Goal: Task Accomplishment & Management: Manage account settings

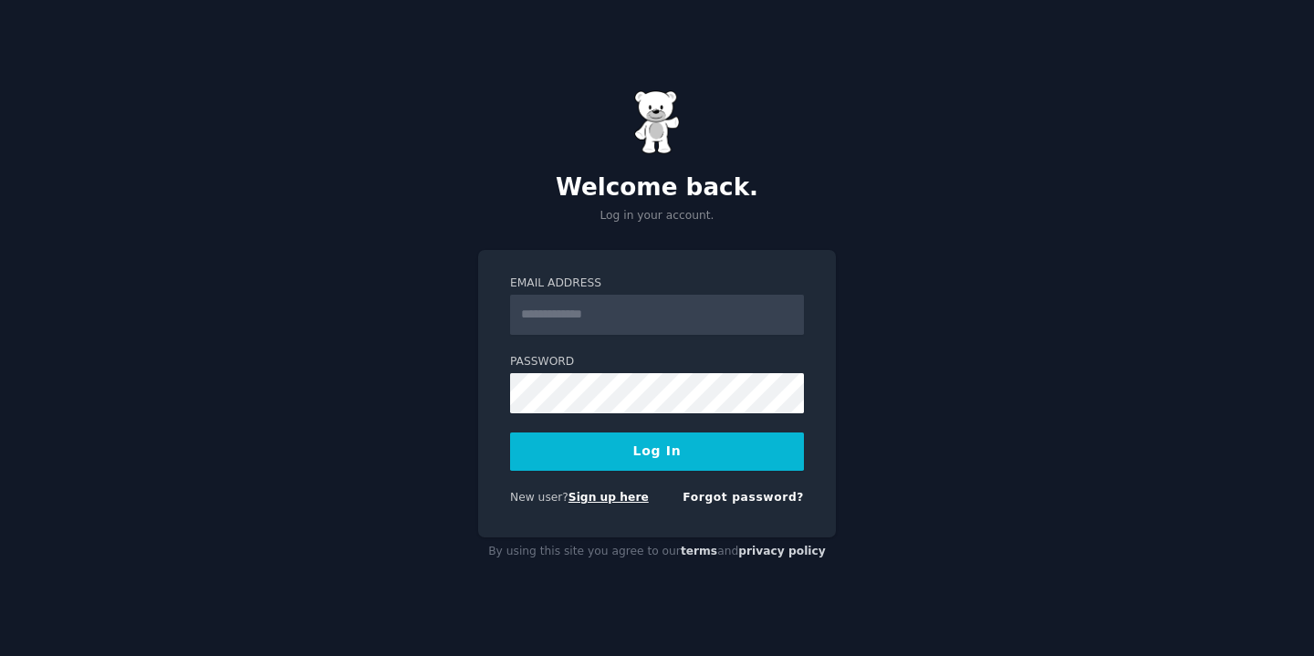
click at [608, 501] on link "Sign up here" at bounding box center [608, 497] width 80 height 13
click at [663, 325] on input "Email Address" at bounding box center [657, 315] width 294 height 40
type input "**********"
click at [614, 417] on form "**********" at bounding box center [657, 394] width 294 height 237
click at [626, 451] on button "Log In" at bounding box center [657, 451] width 294 height 38
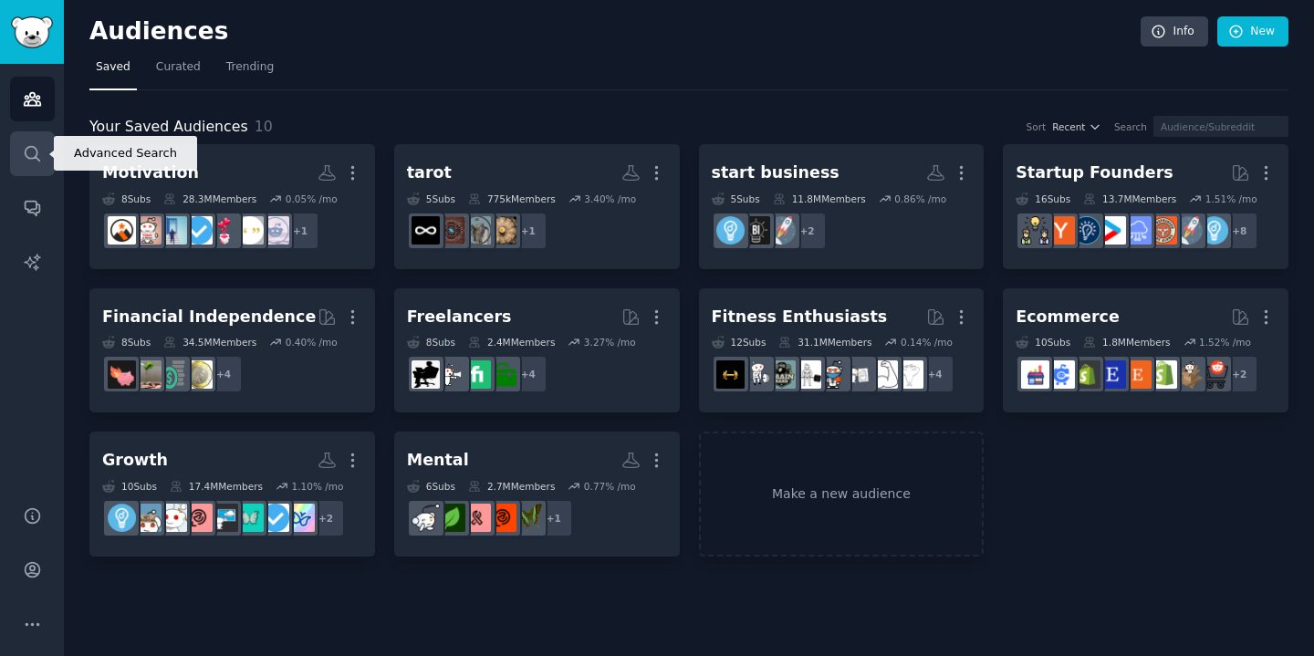
click at [30, 161] on icon "Sidebar" at bounding box center [32, 153] width 19 height 19
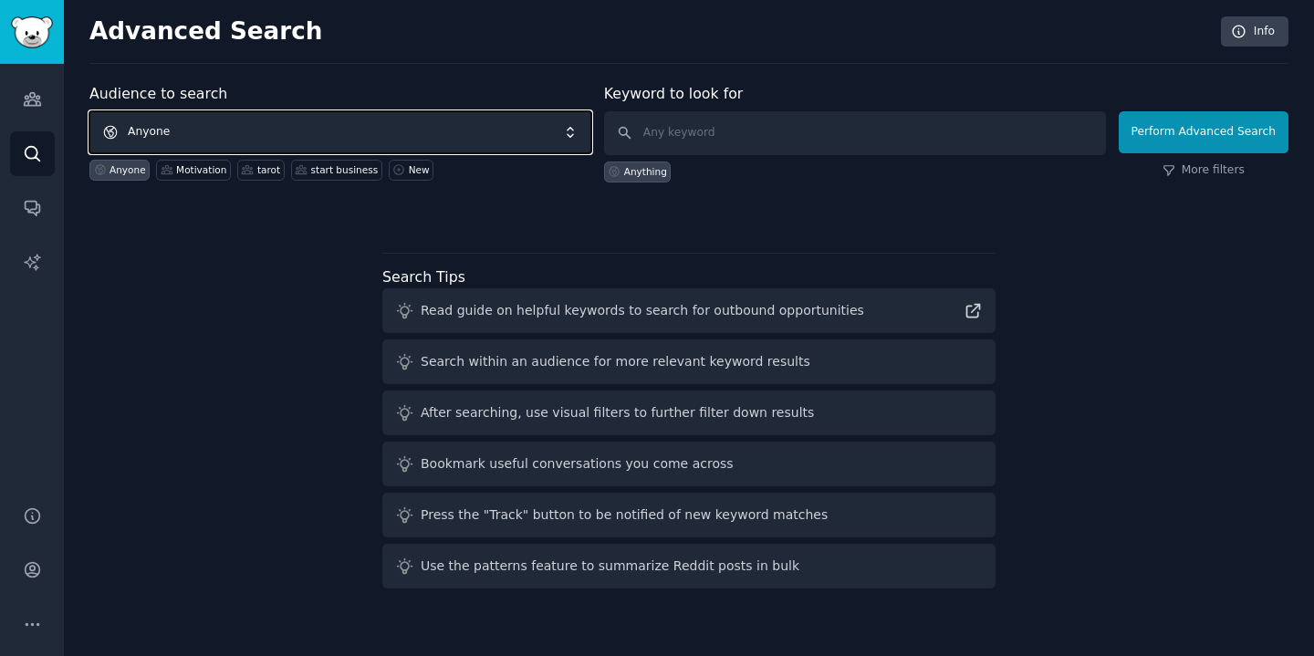
click at [285, 135] on span "Anyone" at bounding box center [340, 132] width 502 height 42
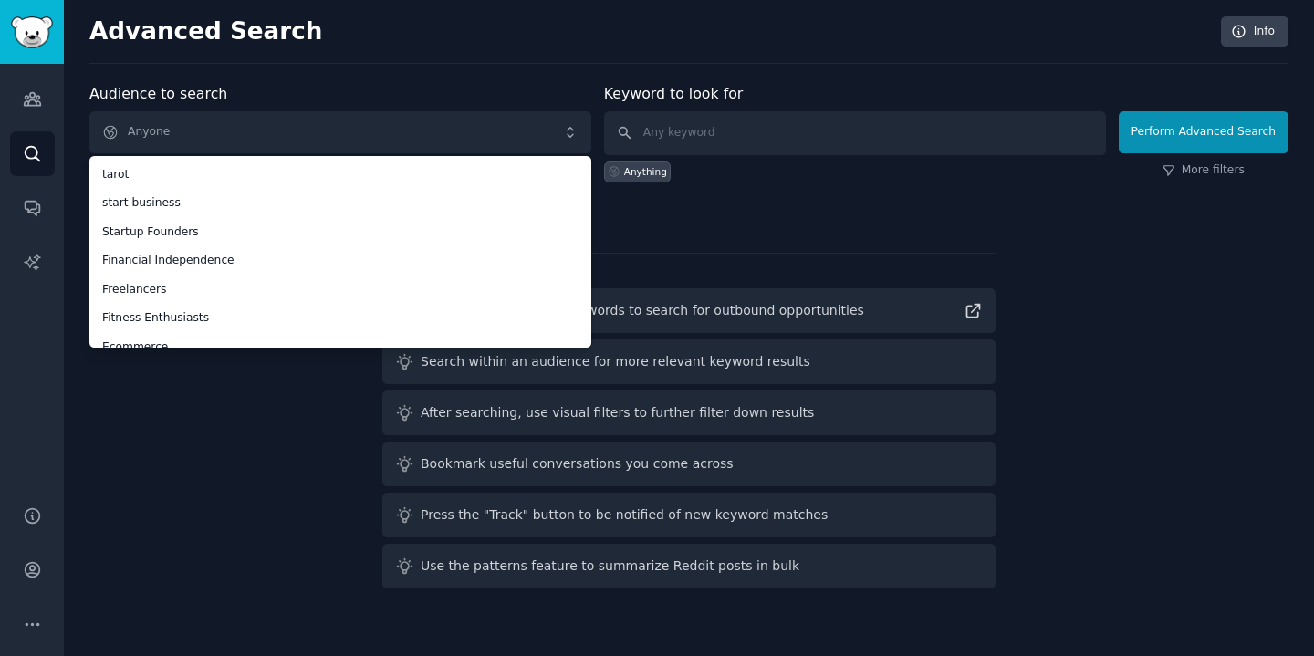
scroll to position [130, 0]
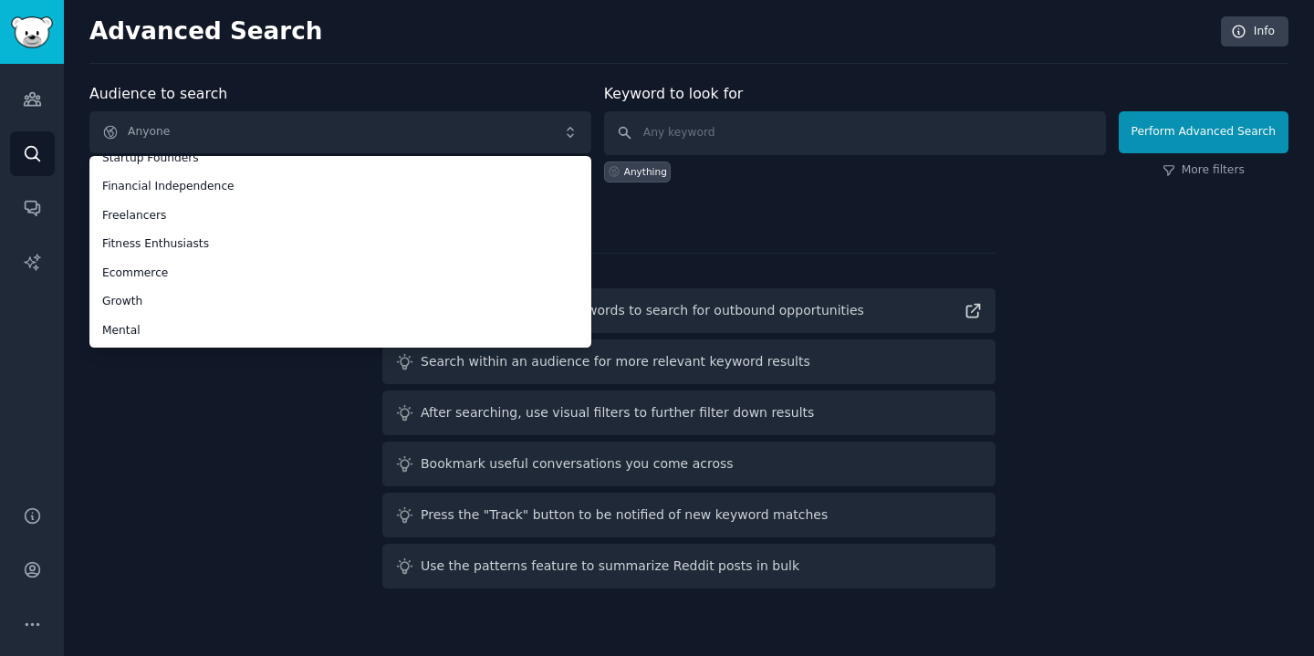
click at [217, 393] on div "Audience to search Anyone Anyone Motivation tarot start business Startup Founde…" at bounding box center [688, 339] width 1199 height 513
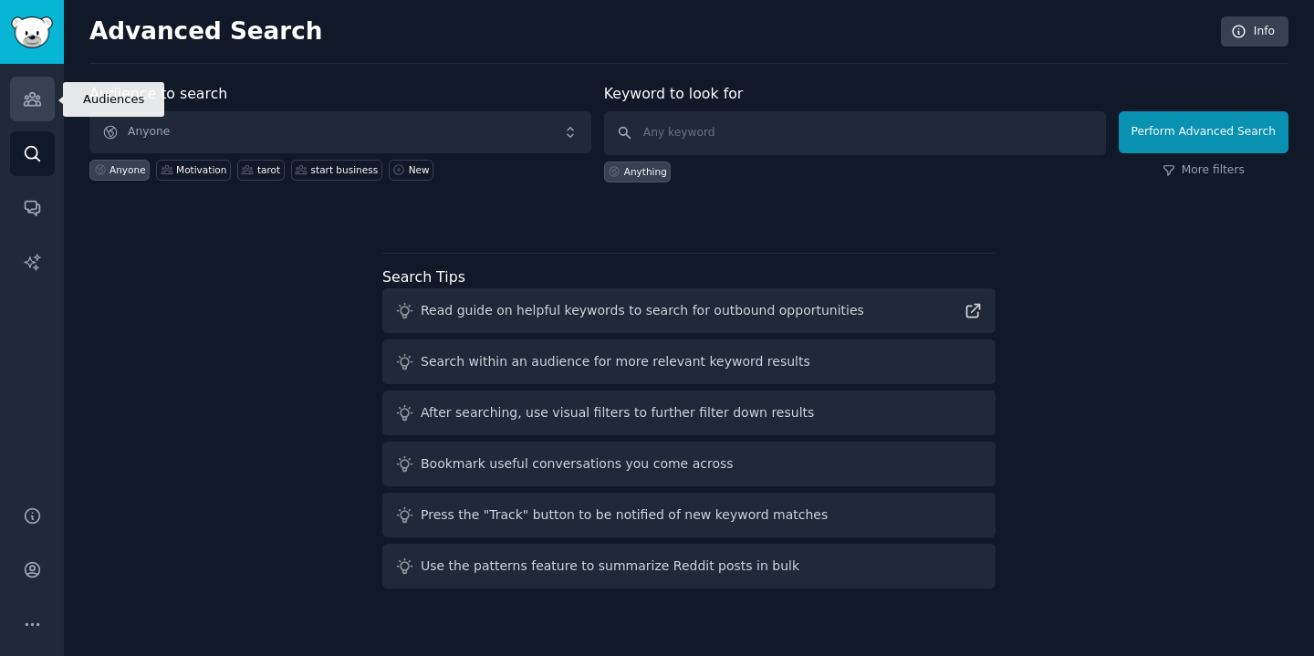
click at [31, 87] on link "Audiences" at bounding box center [32, 99] width 45 height 45
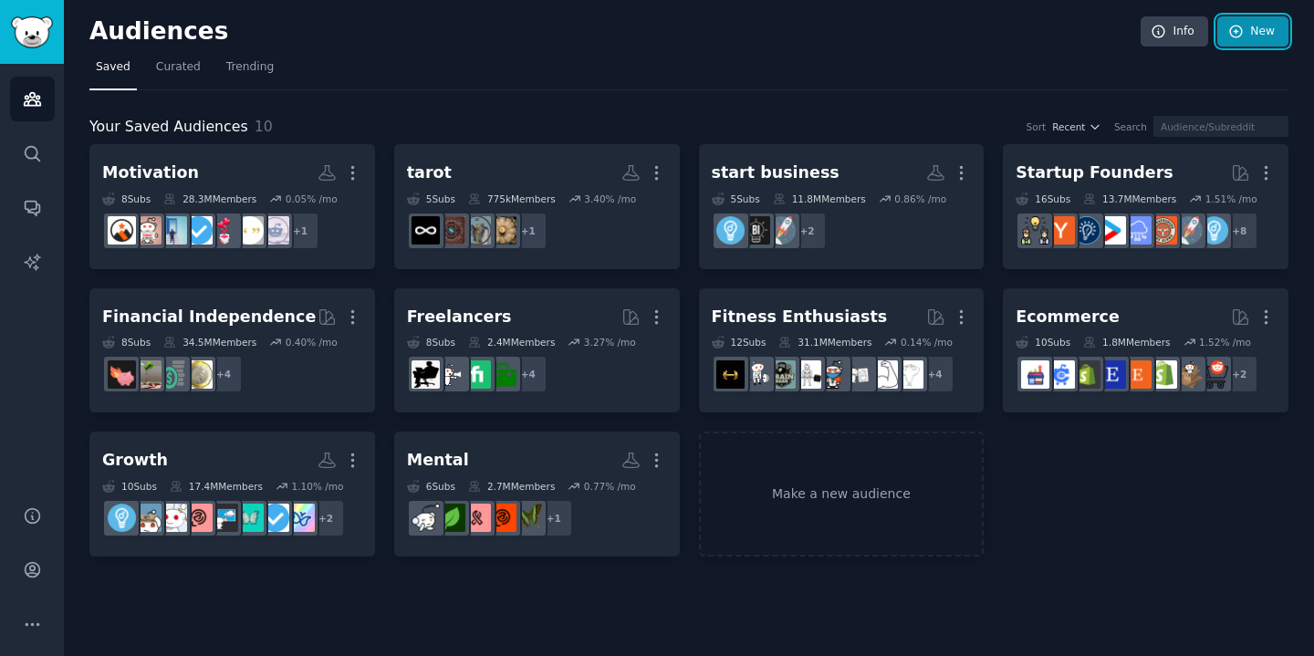
click at [1228, 36] on icon at bounding box center [1236, 32] width 16 height 16
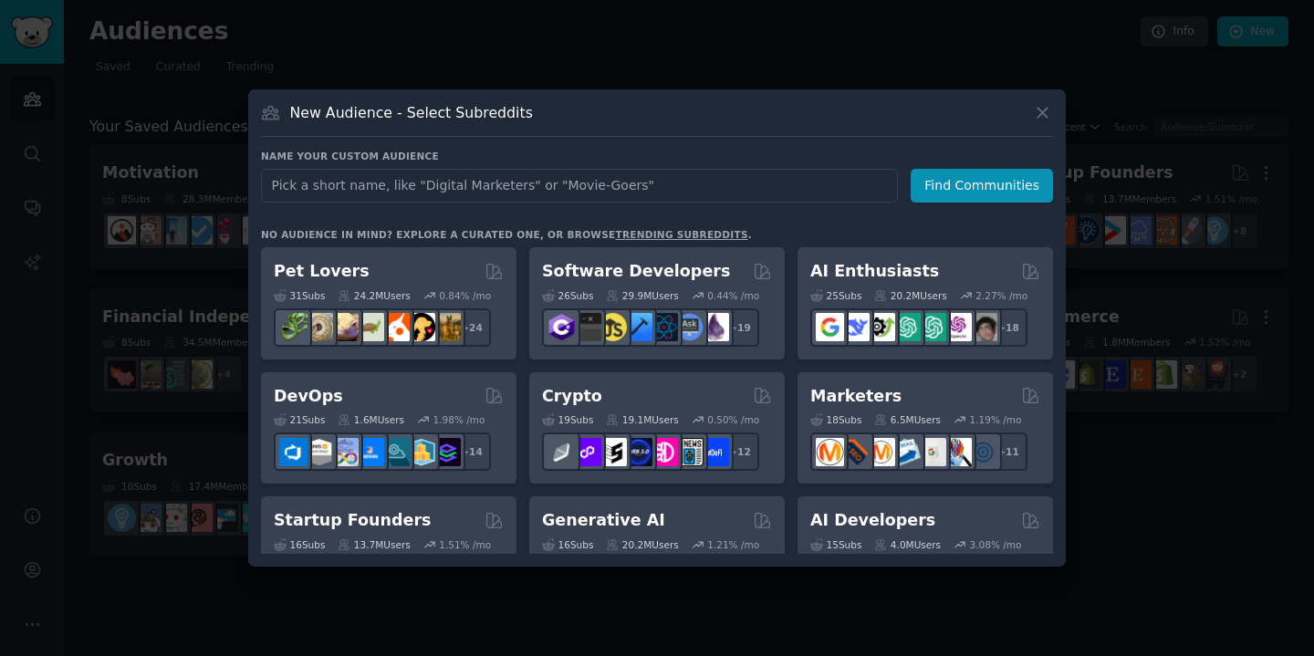
click at [617, 190] on input "text" at bounding box center [579, 186] width 637 height 34
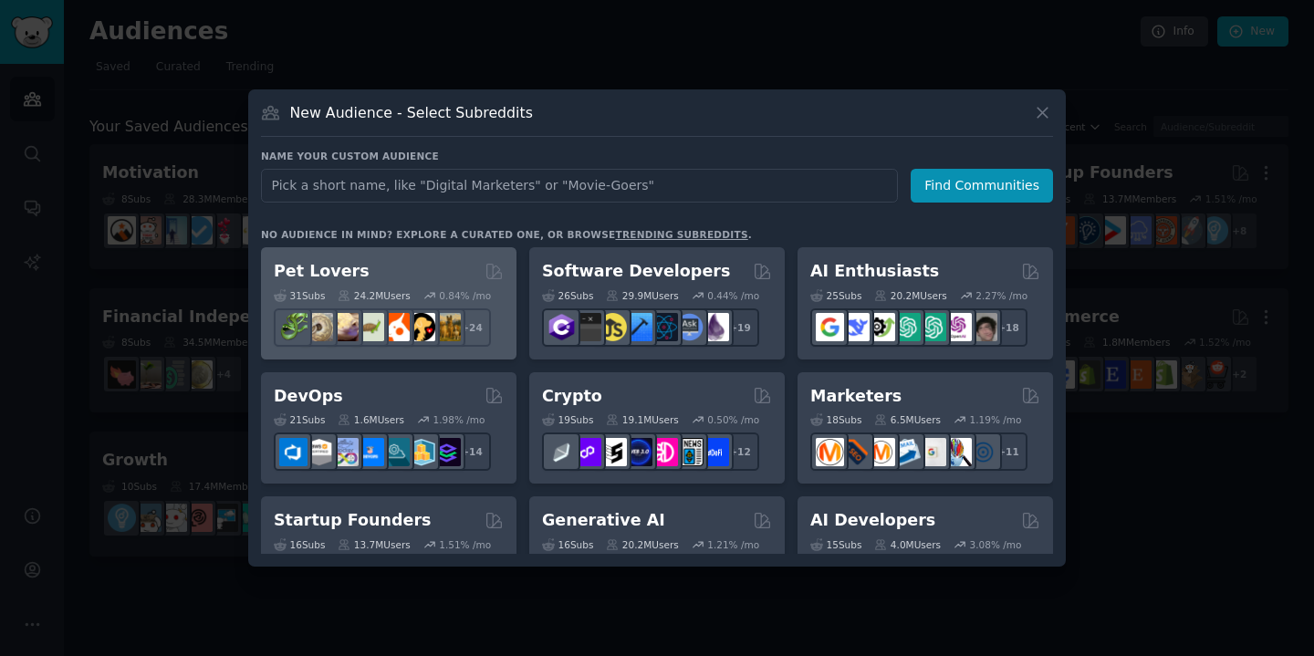
click at [440, 270] on div "Pet Lovers" at bounding box center [389, 271] width 230 height 23
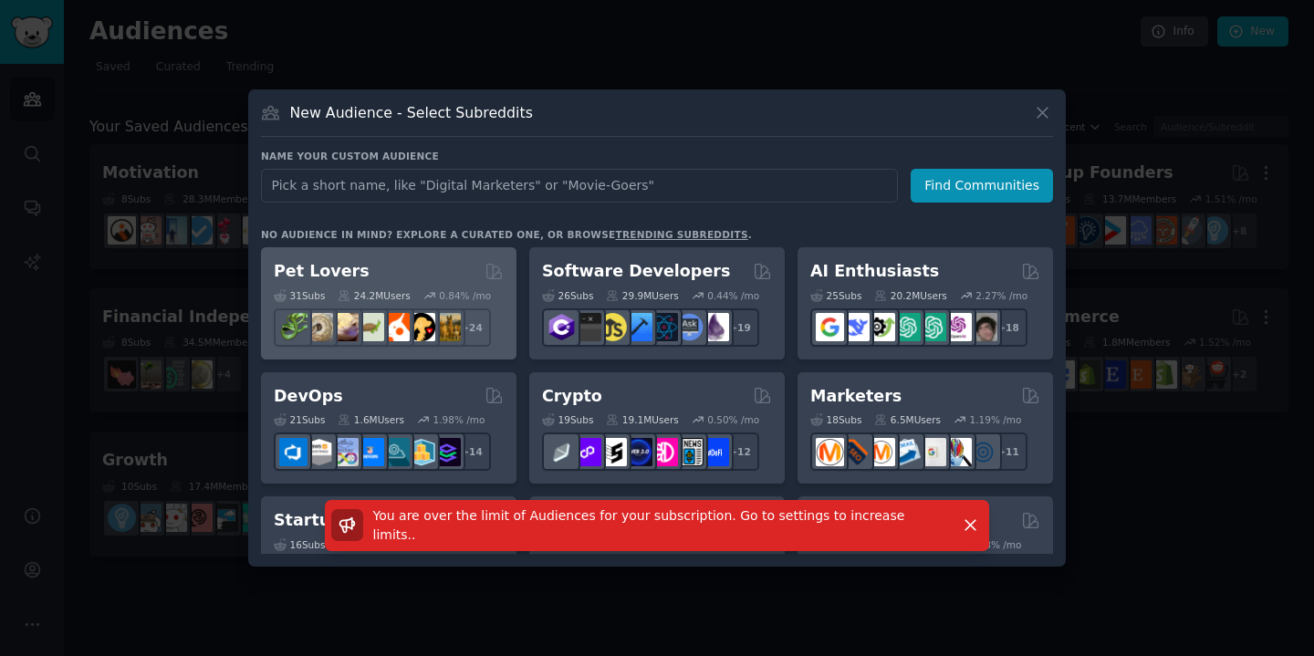
click at [440, 262] on div "Pet Lovers" at bounding box center [389, 271] width 230 height 23
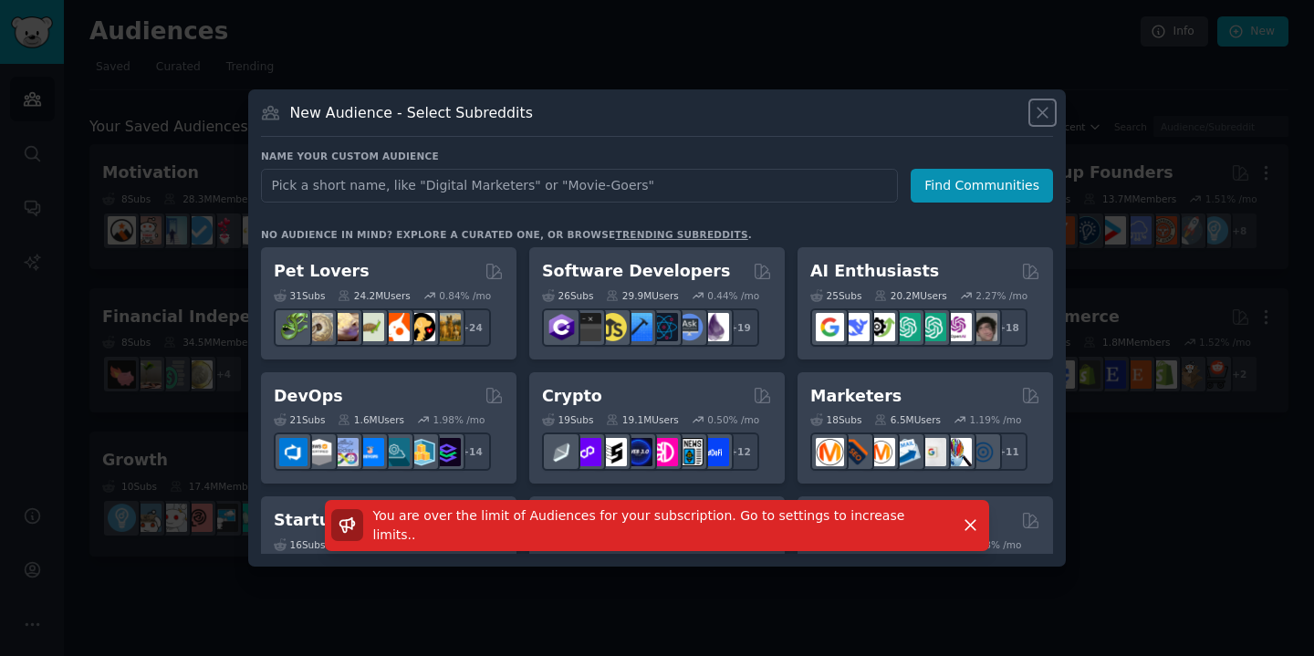
click at [1045, 109] on icon at bounding box center [1042, 112] width 19 height 19
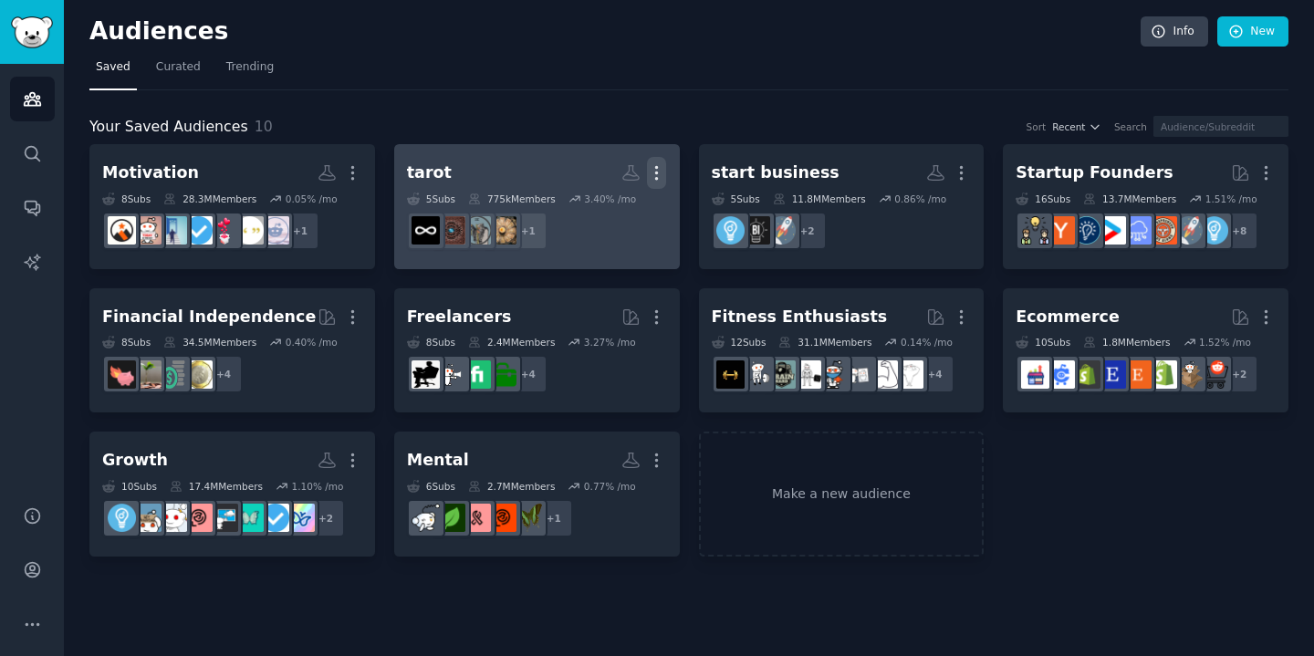
click at [659, 172] on icon "button" at bounding box center [656, 172] width 19 height 19
click at [614, 220] on p "Delete" at bounding box center [607, 211] width 42 height 19
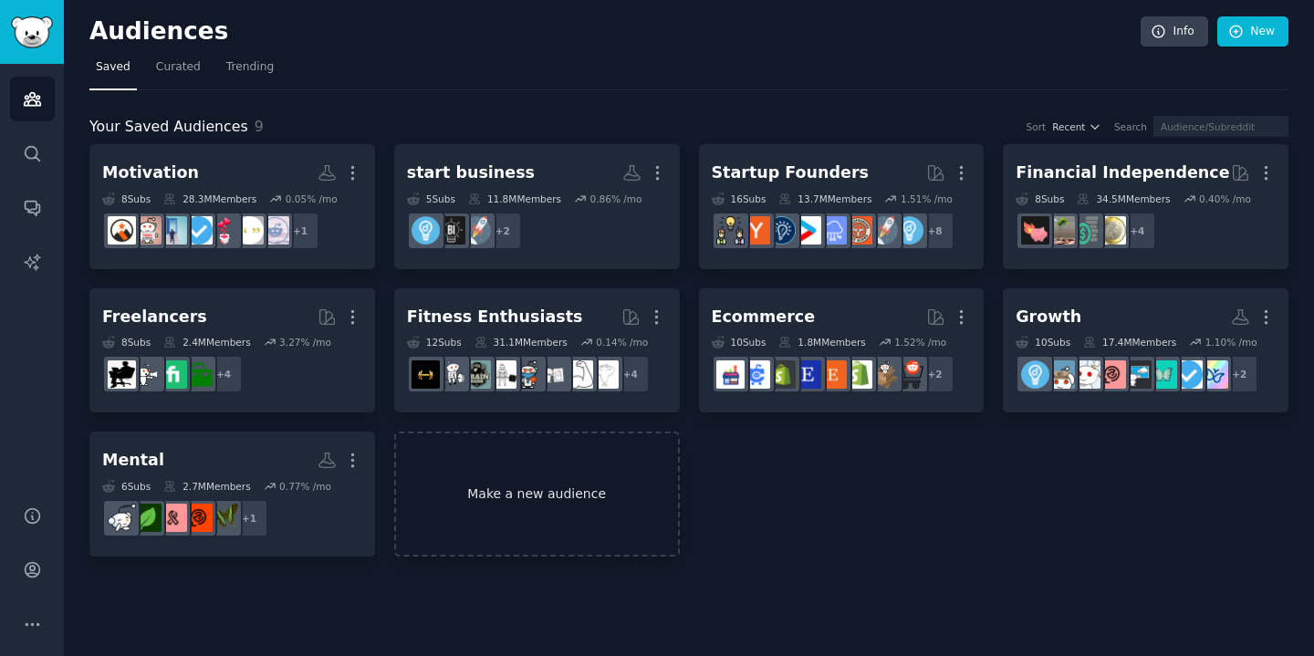
click at [525, 482] on link "Make a new audience" at bounding box center [537, 493] width 286 height 125
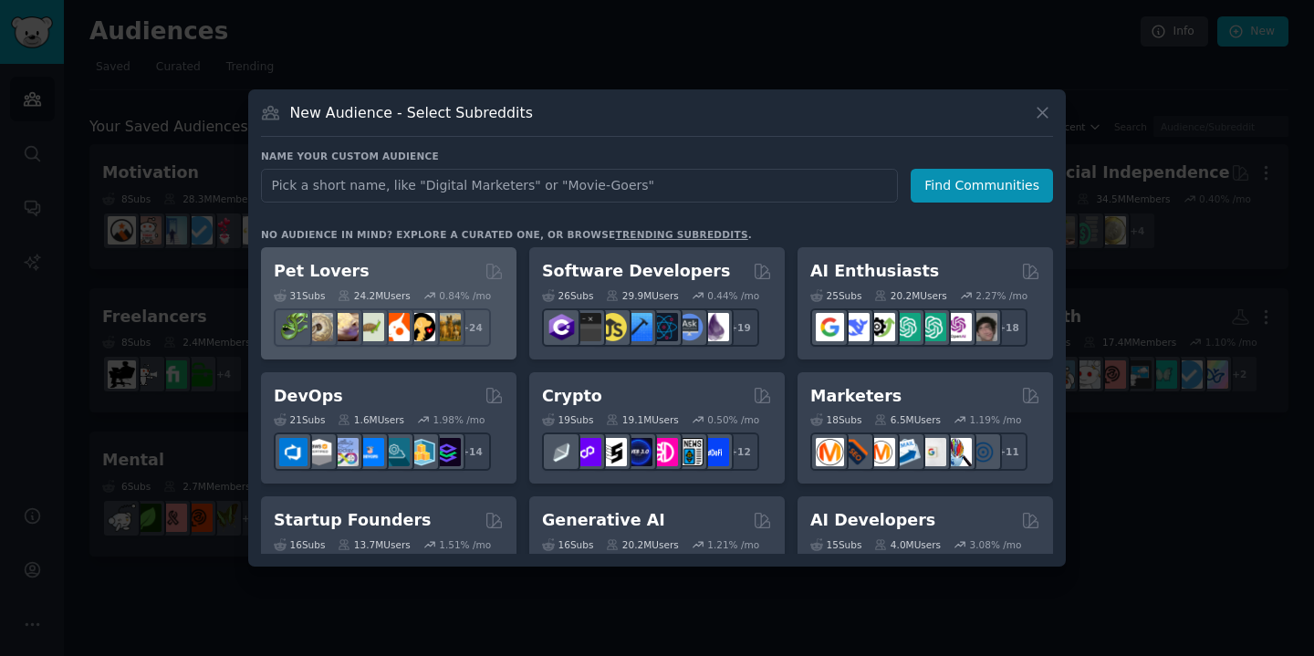
click at [431, 289] on icon at bounding box center [429, 295] width 13 height 13
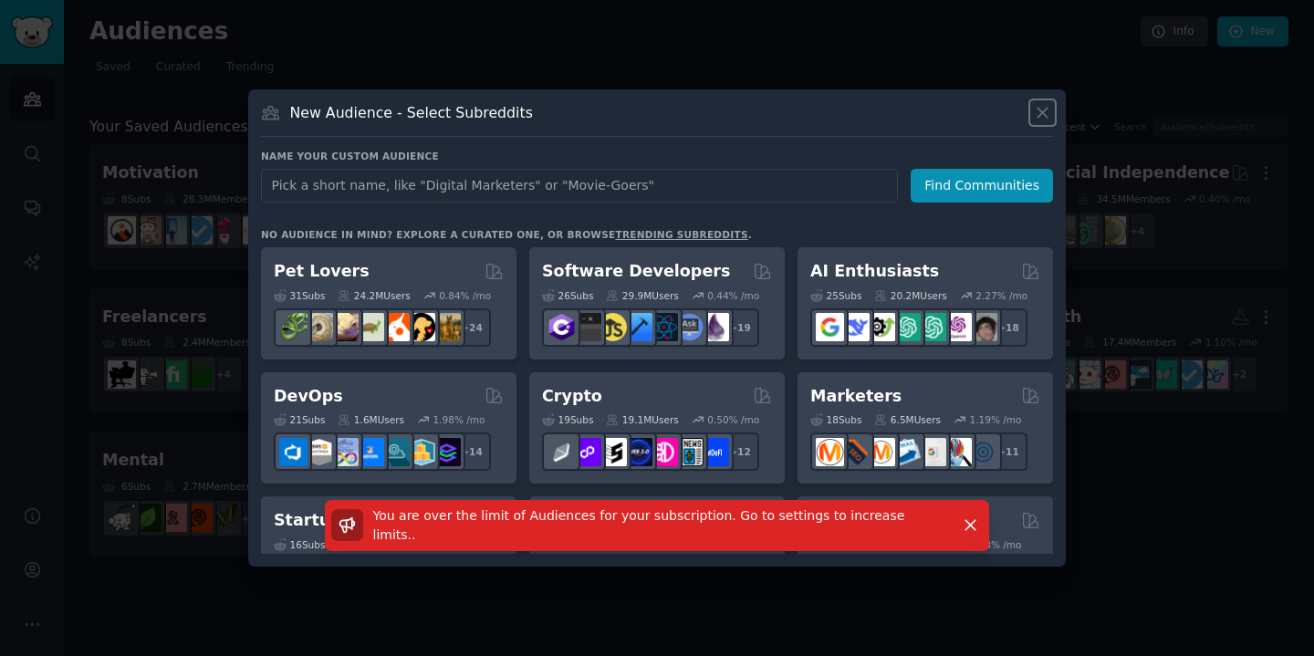
click at [1045, 114] on icon at bounding box center [1042, 113] width 10 height 10
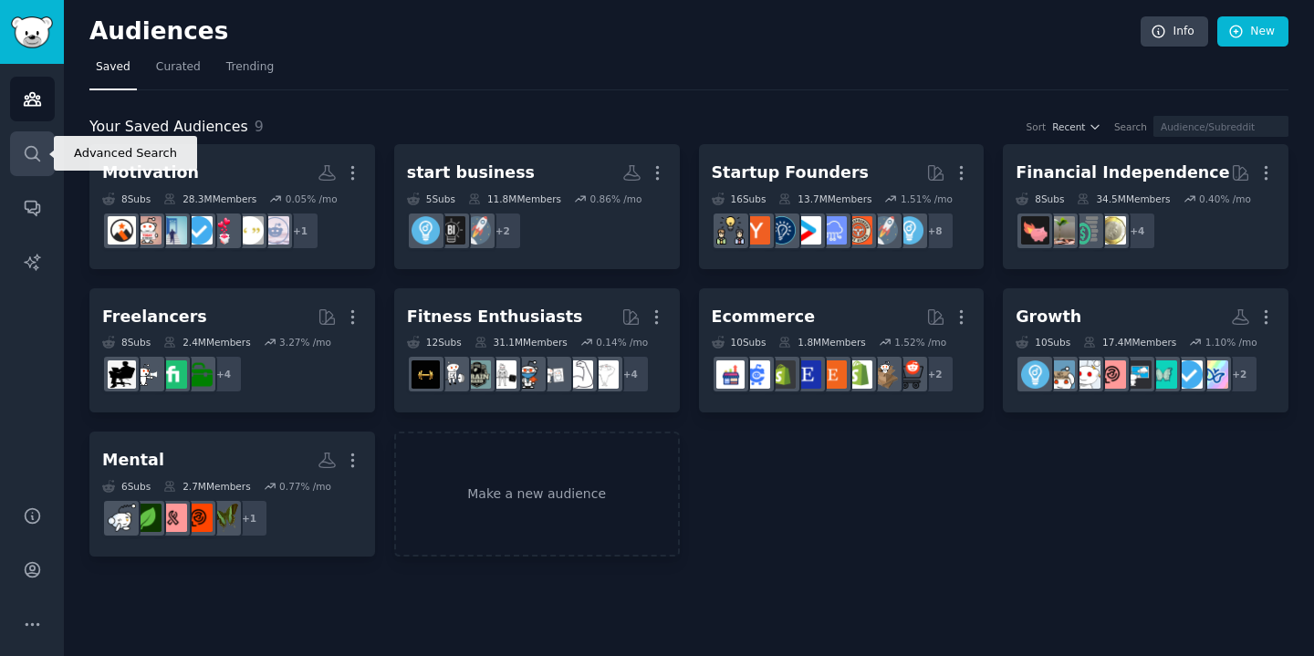
click at [32, 167] on link "Search" at bounding box center [32, 153] width 45 height 45
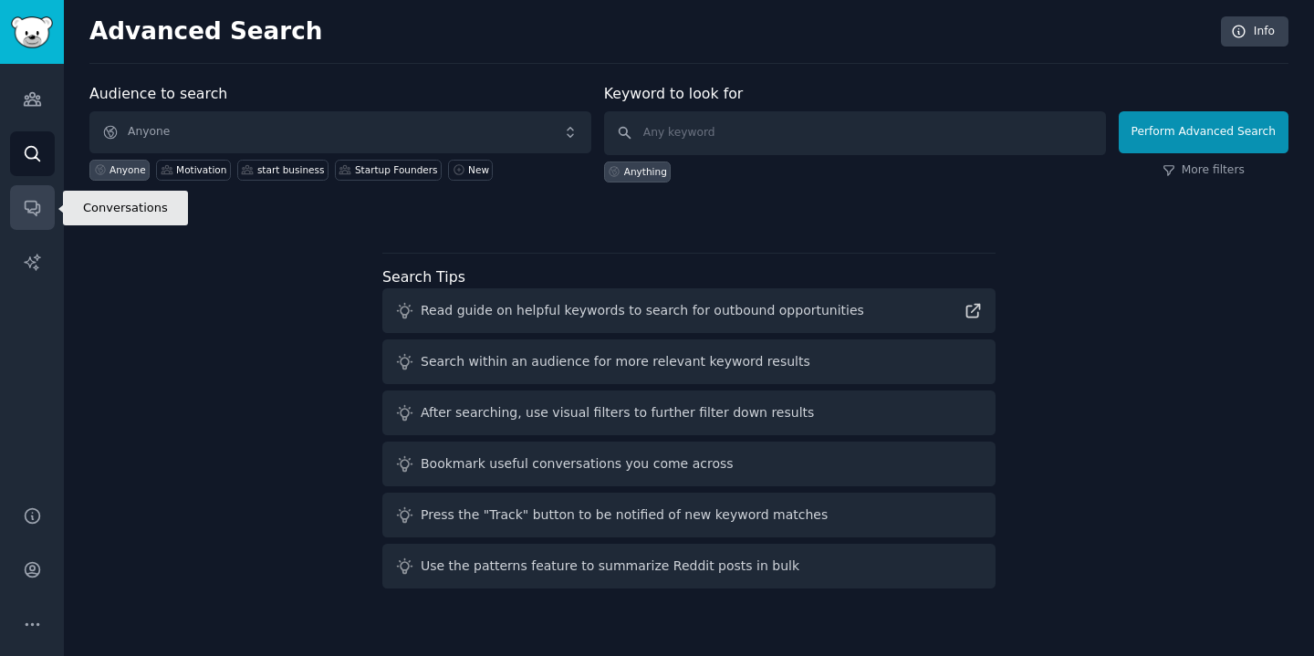
click at [25, 208] on icon "Sidebar" at bounding box center [32, 209] width 15 height 15
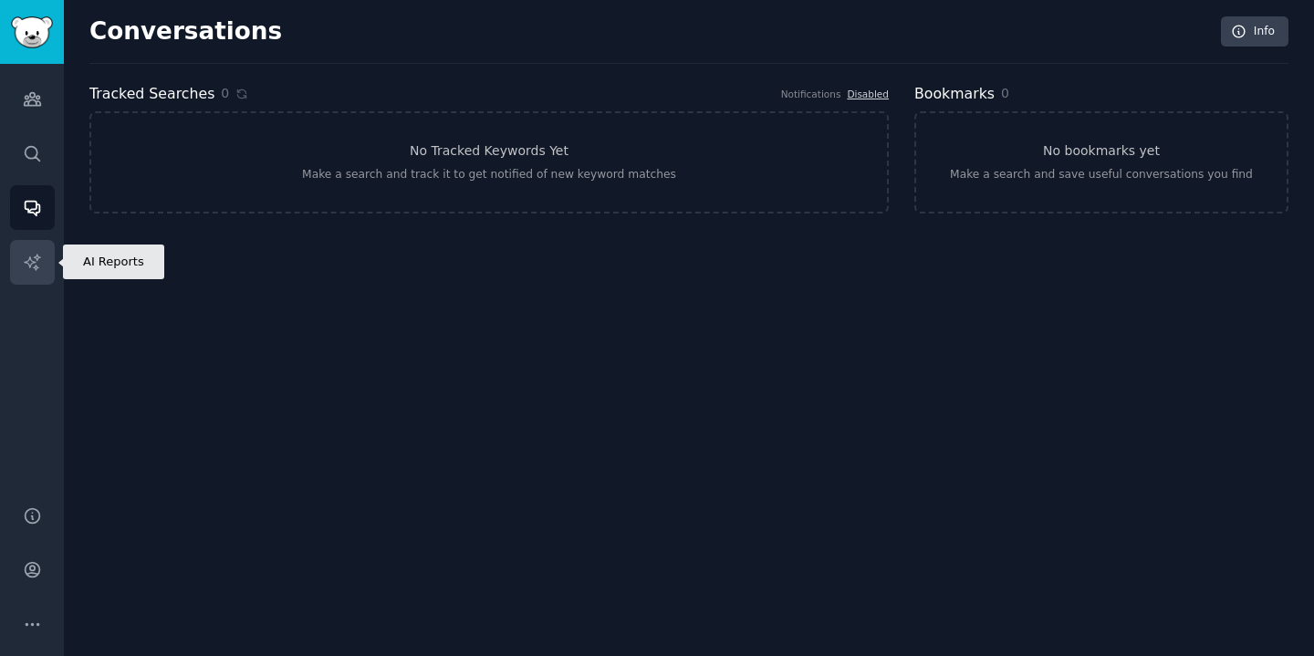
click at [25, 250] on link "AI Reports" at bounding box center [32, 262] width 45 height 45
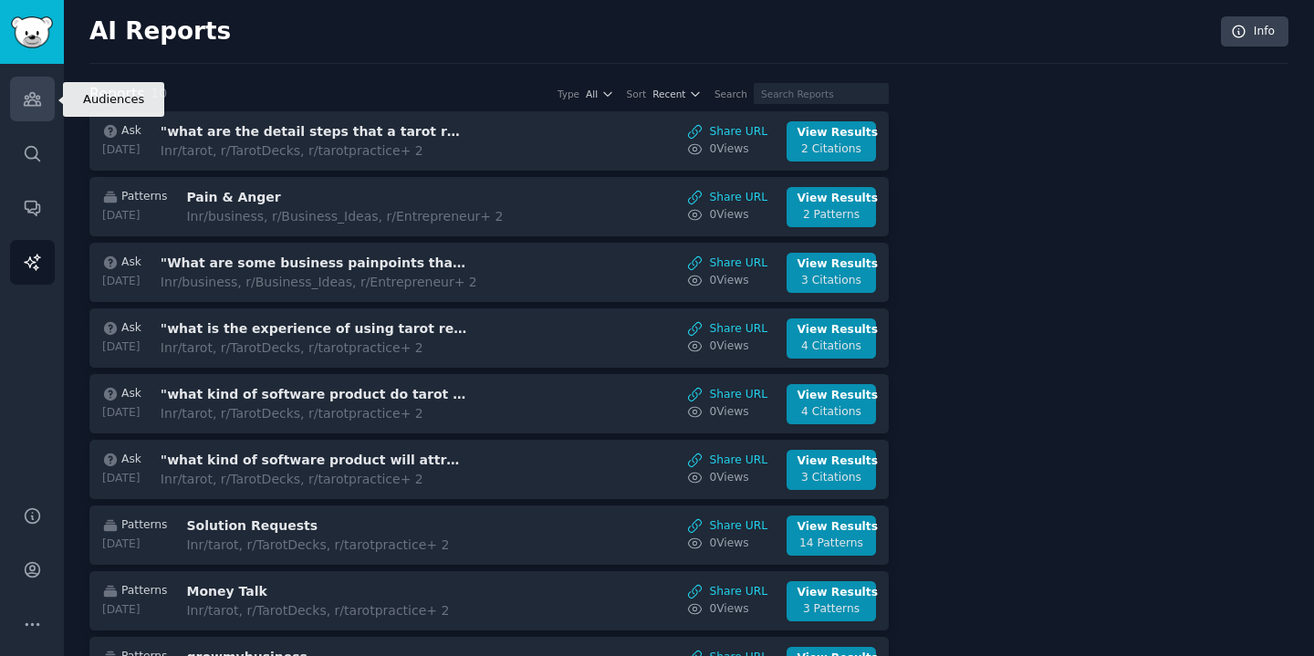
click at [19, 103] on link "Audiences" at bounding box center [32, 99] width 45 height 45
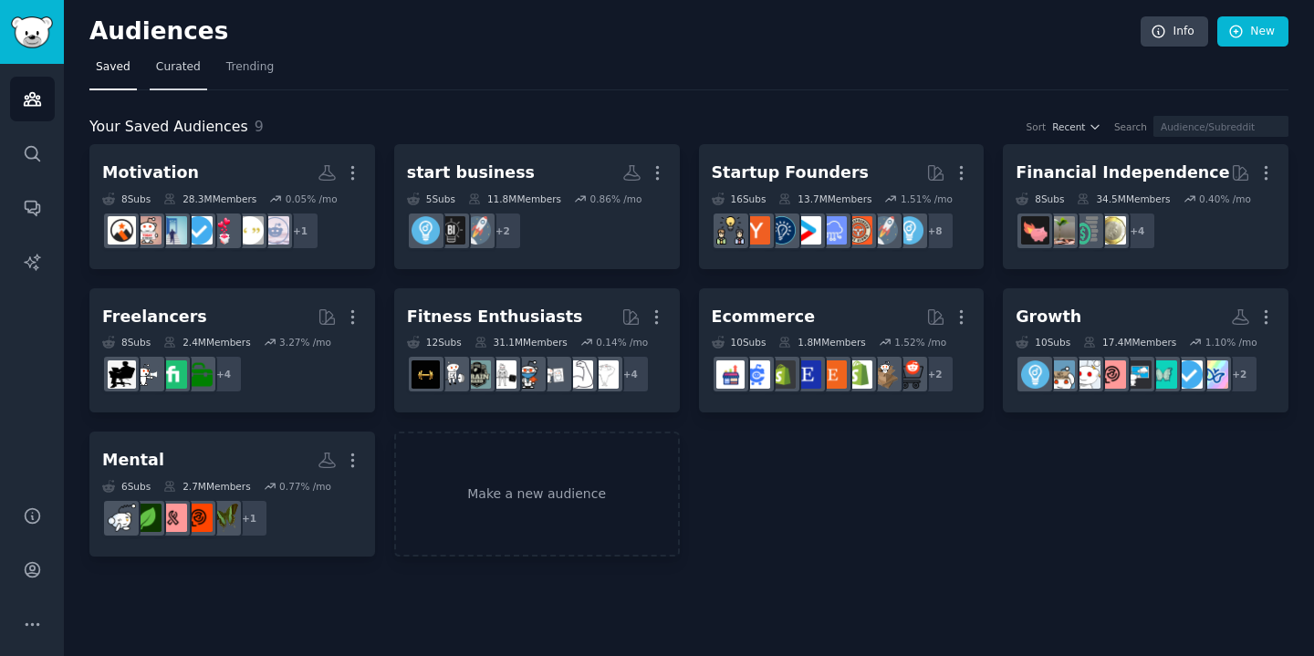
click at [184, 70] on span "Curated" at bounding box center [178, 67] width 45 height 16
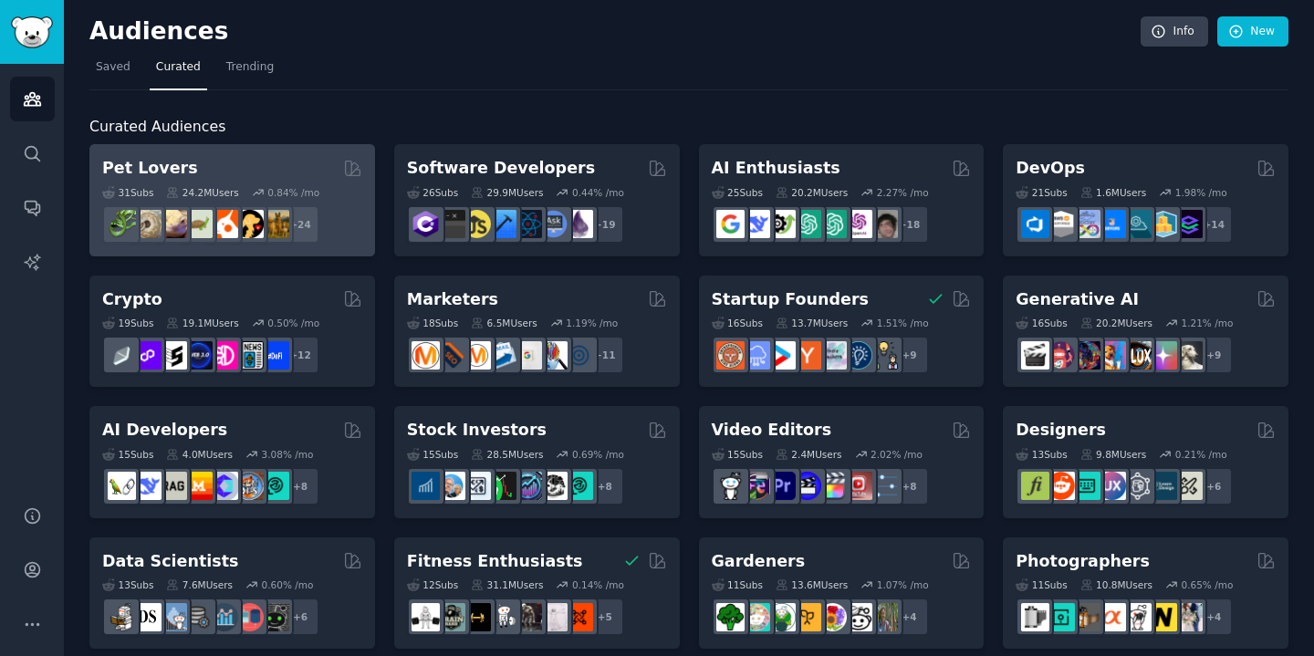
click at [271, 175] on div "Pet Lovers" at bounding box center [232, 168] width 260 height 23
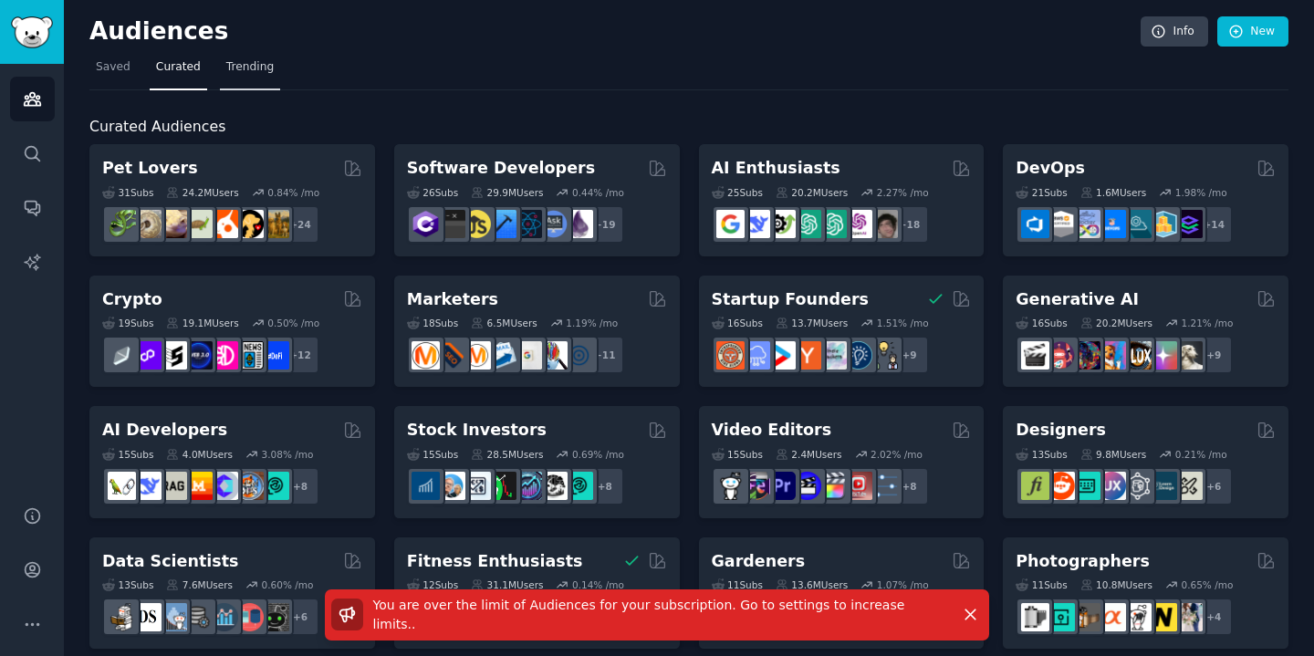
click at [273, 77] on link "Trending" at bounding box center [250, 71] width 60 height 37
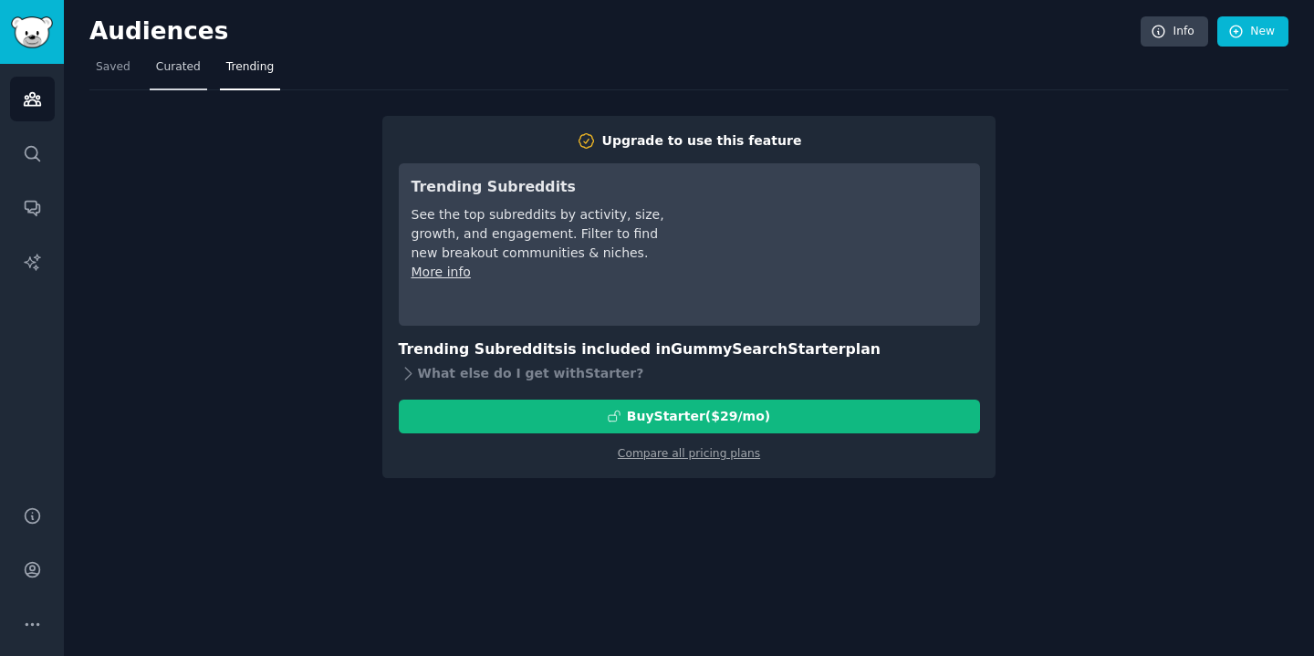
click at [186, 78] on link "Curated" at bounding box center [178, 71] width 57 height 37
